Goal: Subscribe to service/newsletter

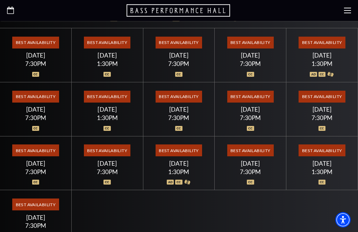
scroll to position [254, 0]
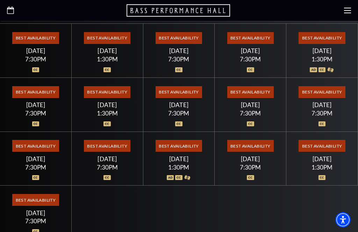
click at [110, 87] on span "Best Availability" at bounding box center [107, 92] width 46 height 12
click at [118, 86] on span "Best Availability" at bounding box center [107, 92] width 46 height 12
click at [117, 86] on span "Best Availability" at bounding box center [107, 92] width 46 height 12
click at [109, 86] on span "Best Availability" at bounding box center [107, 92] width 46 height 12
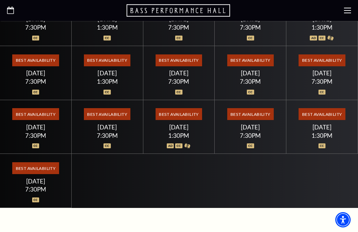
scroll to position [285, 0]
click at [182, 109] on span "Best Availability" at bounding box center [178, 115] width 46 height 12
click at [176, 109] on span "Best Availability" at bounding box center [178, 115] width 46 height 12
click at [180, 109] on span "Best Availability" at bounding box center [178, 115] width 46 height 12
click at [254, 111] on span "Best Availability" at bounding box center [250, 115] width 46 height 12
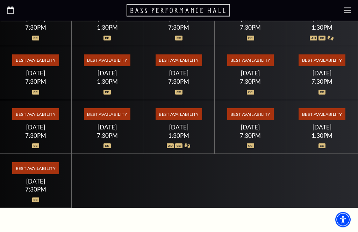
click at [254, 109] on span "Best Availability" at bounding box center [250, 115] width 46 height 12
click at [329, 109] on span "Best Availability" at bounding box center [321, 115] width 46 height 12
click at [46, 163] on span "Best Availability" at bounding box center [35, 169] width 46 height 12
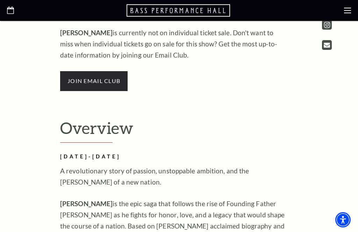
scroll to position [566, 0]
click at [98, 74] on span "join email club" at bounding box center [93, 82] width 67 height 20
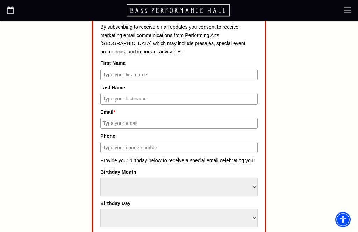
scroll to position [319, 0]
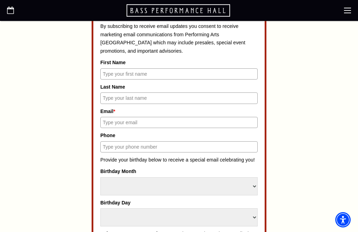
click at [130, 71] on input "First Name" at bounding box center [178, 73] width 157 height 11
type input "[PERSON_NAME]"
click at [145, 95] on input "Last Name" at bounding box center [178, 98] width 157 height 11
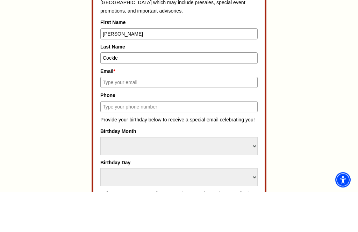
type input "Cockle"
click at [147, 117] on input "Email *" at bounding box center [178, 122] width 157 height 11
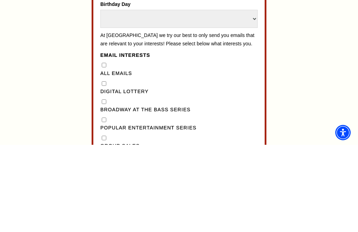
scroll to position [431, 0]
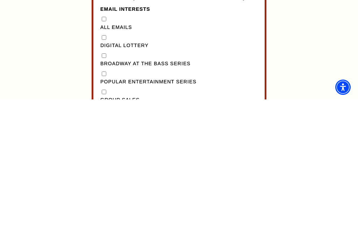
type input "[EMAIL_ADDRESS][DOMAIN_NAME]"
click at [104, 186] on Series"] "Broadway at the Bass Series" at bounding box center [104, 188] width 5 height 5
checkbox Series"] "true"
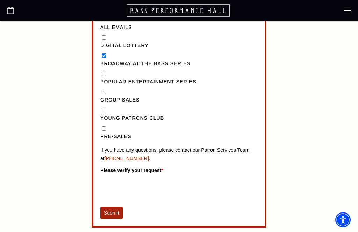
click at [105, 72] on Series"] "Popular Entertainment Series" at bounding box center [104, 74] width 5 height 5
checkbox Series"] "true"
click at [106, 126] on input "Pre-Sales" at bounding box center [104, 128] width 5 height 5
checkbox input "true"
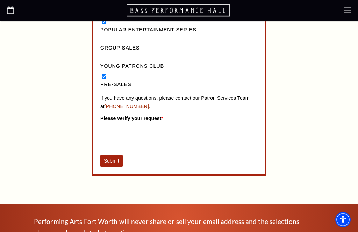
scroll to position [616, 0]
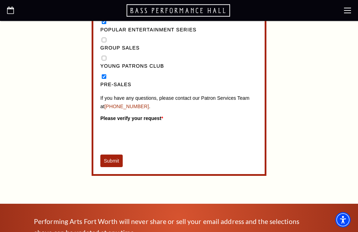
click at [115, 155] on button "Submit" at bounding box center [111, 161] width 22 height 13
